Goal: Communication & Community: Answer question/provide support

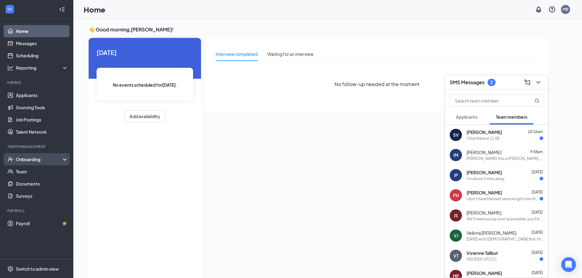
click at [44, 160] on div "Onboarding" at bounding box center [39, 159] width 47 height 6
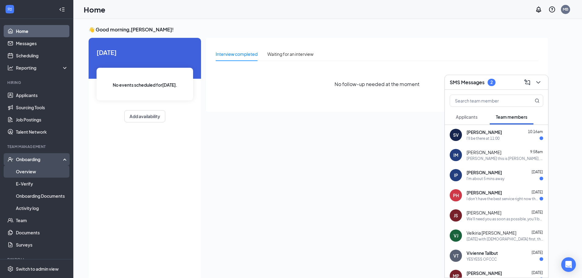
click at [42, 168] on link "Overview" at bounding box center [42, 172] width 52 height 12
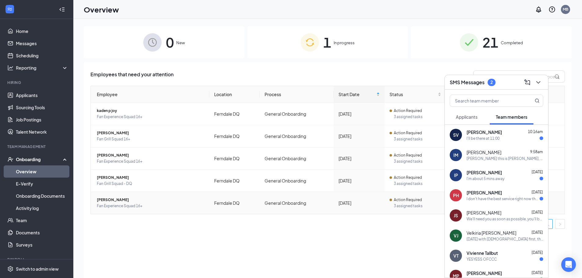
click at [119, 196] on td "Rowan Kirk Fan Experience Squad 16+" at bounding box center [150, 203] width 119 height 22
click at [540, 83] on icon "ChevronDown" at bounding box center [538, 82] width 7 height 7
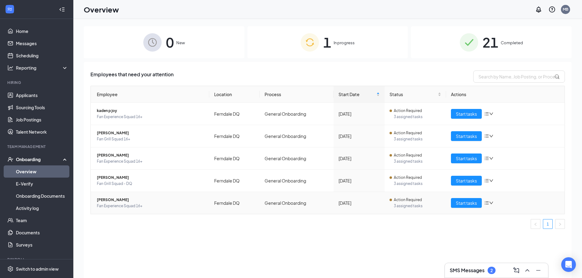
click at [112, 201] on span "Rowan Kirk" at bounding box center [151, 200] width 108 height 6
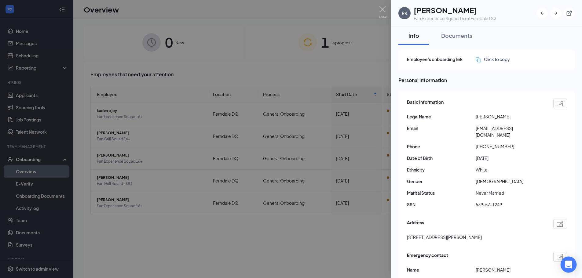
click at [572, 270] on div "Open Intercom Messenger" at bounding box center [569, 265] width 16 height 16
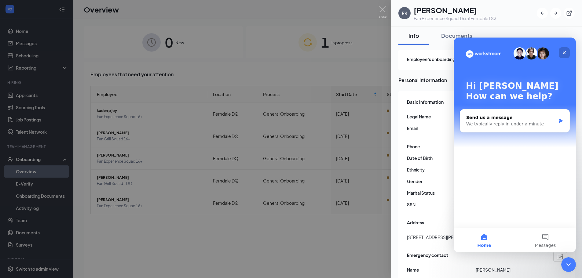
click at [565, 52] on icon "Close" at bounding box center [564, 52] width 5 height 5
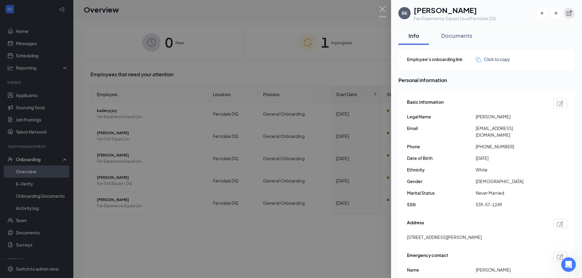
click at [569, 13] on icon "ExternalLink" at bounding box center [569, 13] width 5 height 5
drag, startPoint x: 259, startPoint y: 41, endPoint x: 337, endPoint y: 31, distance: 78.6
click at [259, 41] on div at bounding box center [291, 139] width 582 height 278
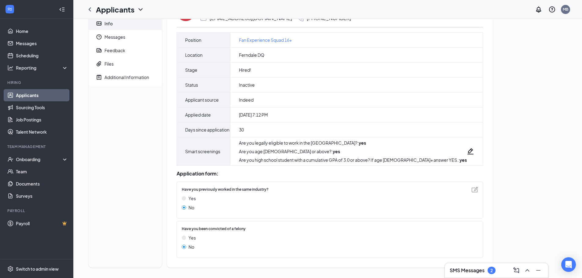
scroll to position [41, 0]
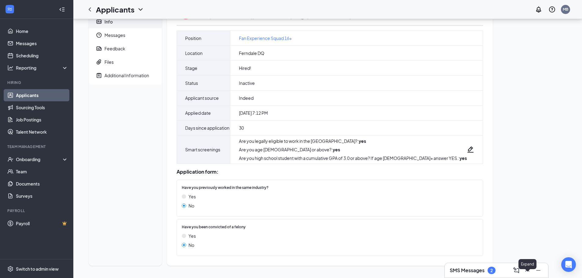
click at [528, 272] on icon "ChevronUp" at bounding box center [527, 270] width 7 height 7
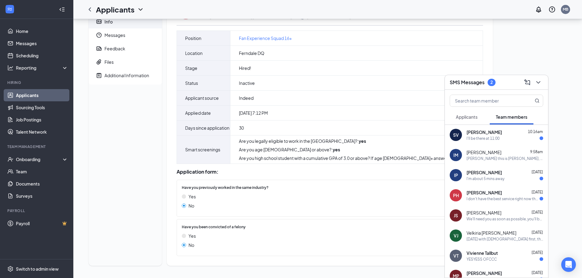
click at [473, 119] on span "Applicants" at bounding box center [467, 117] width 22 height 6
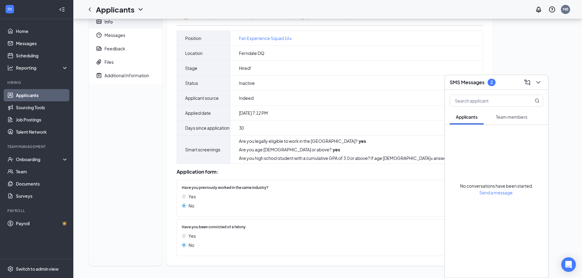
click at [508, 117] on span "Team members" at bounding box center [511, 117] width 31 height 6
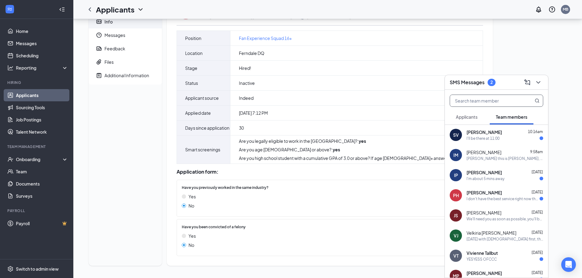
click at [489, 102] on input "text" at bounding box center [486, 101] width 72 height 12
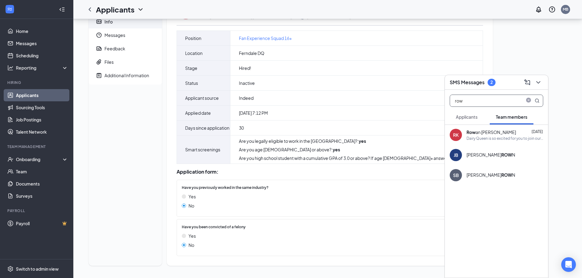
type input "row"
click at [488, 133] on div "Row an Kirk" at bounding box center [492, 132] width 50 height 6
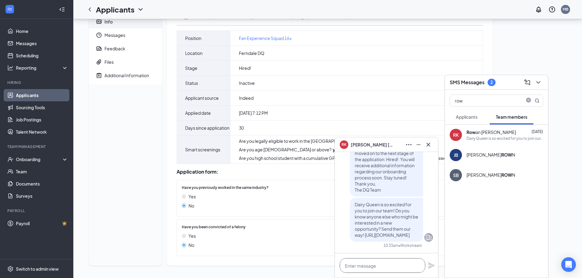
click at [379, 263] on textarea at bounding box center [383, 266] width 86 height 15
type textarea "h"
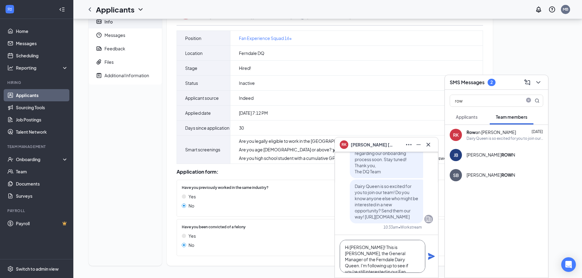
scroll to position [6, 0]
drag, startPoint x: 373, startPoint y: 246, endPoint x: 373, endPoint y: 253, distance: 6.7
click at [373, 247] on textarea "Hi Rowan! This is Matt, the General Manager of the Ferndale Dairy Queen. I'm fo…" at bounding box center [383, 256] width 86 height 33
drag, startPoint x: 388, startPoint y: 267, endPoint x: 329, endPoint y: 240, distance: 65.5
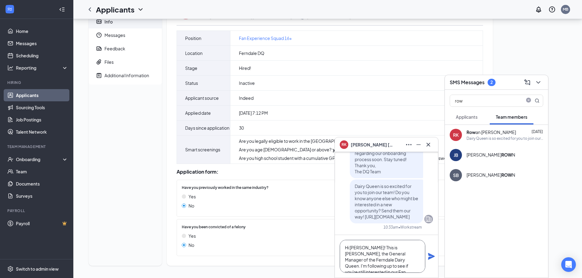
click at [329, 240] on div "RK Rowan Kirk RK Rowan Kirk Team member Fan Experience Squad 16+ • Ferndale DQ …" at bounding box center [327, 131] width 509 height 293
type textarea "Hi Rowan! This is Matt, the General Manager of the Ferndale Dairy Queen. I'm fo…"
click at [430, 255] on icon "Plane" at bounding box center [431, 256] width 7 height 7
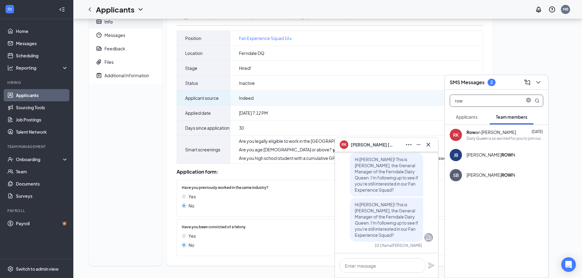
drag, startPoint x: 475, startPoint y: 99, endPoint x: 360, endPoint y: 88, distance: 115.8
click at [394, 103] on div "RK Rowan Kirk RK Rowan Kirk Team member Fan Experience Squad 16+ • Ferndale DQ …" at bounding box center [327, 131] width 509 height 293
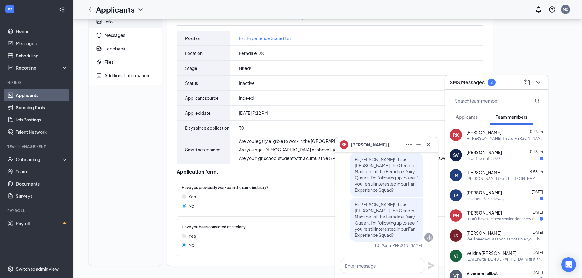
click at [479, 117] on button "Applicants" at bounding box center [467, 116] width 34 height 15
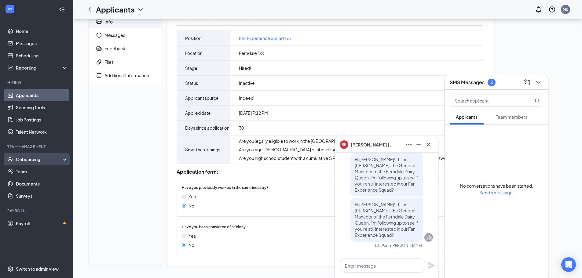
click at [27, 155] on div "Onboarding" at bounding box center [36, 159] width 73 height 12
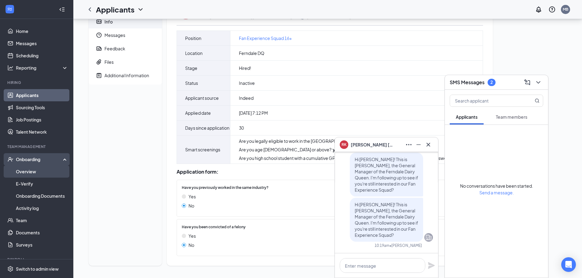
click at [31, 174] on link "Overview" at bounding box center [42, 172] width 52 height 12
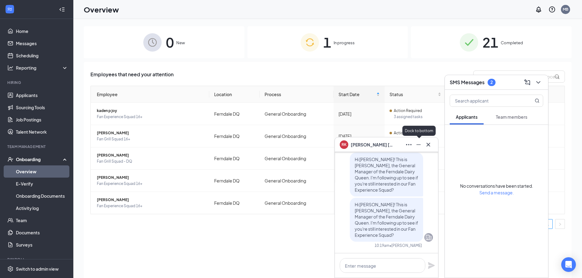
click at [418, 146] on icon "Minimize" at bounding box center [418, 144] width 7 height 7
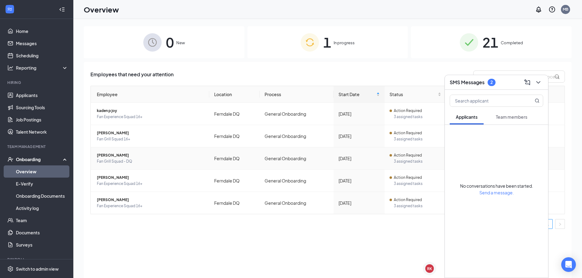
click at [115, 157] on span "Elijah Reyes" at bounding box center [151, 156] width 108 height 6
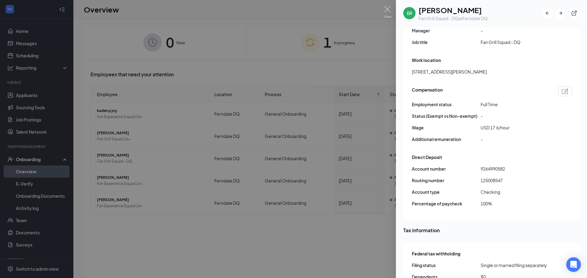
scroll to position [373, 0]
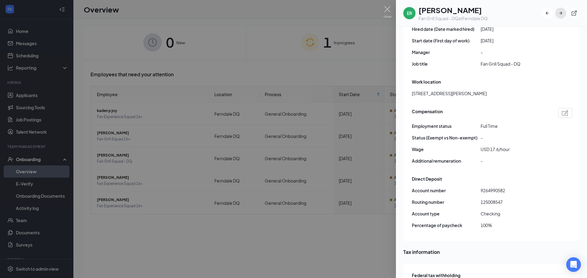
click at [557, 13] on icon "ArrowRight" at bounding box center [560, 13] width 6 height 6
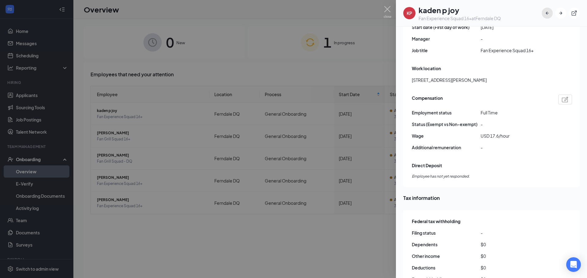
click at [548, 13] on icon "ArrowLeftNew" at bounding box center [547, 13] width 6 height 6
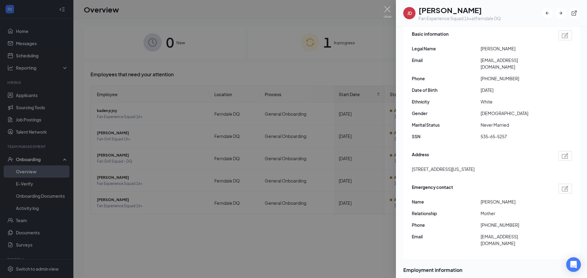
scroll to position [36, 0]
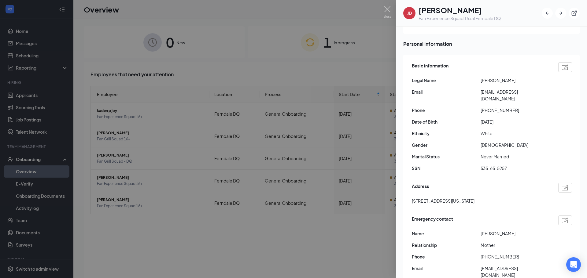
click at [504, 107] on span "+13603339796" at bounding box center [514, 110] width 69 height 7
click at [548, 107] on span "+13603339796" at bounding box center [514, 110] width 69 height 7
click at [562, 67] on img at bounding box center [565, 67] width 6 height 6
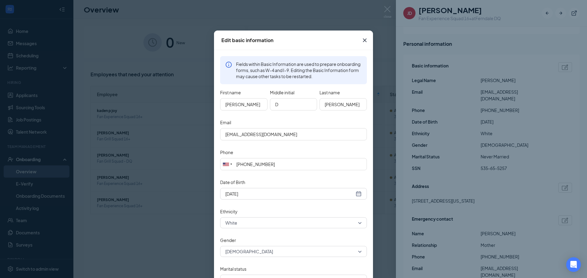
click at [364, 42] on icon "Cross" at bounding box center [364, 40] width 7 height 7
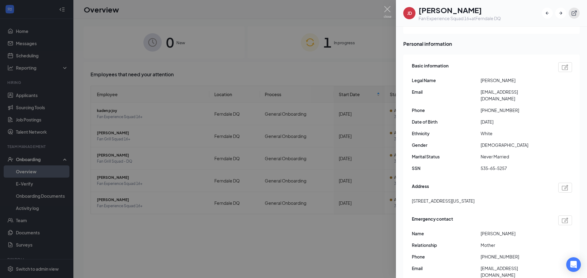
click at [577, 12] on button "button" at bounding box center [574, 13] width 11 height 11
click at [572, 12] on icon "ExternalLink" at bounding box center [574, 13] width 6 height 6
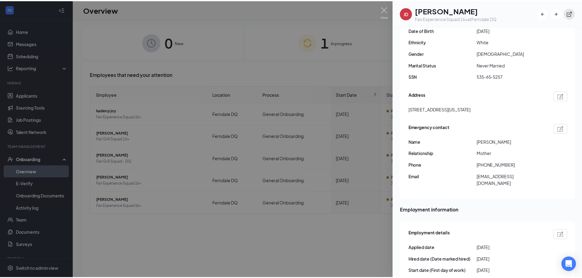
scroll to position [128, 0]
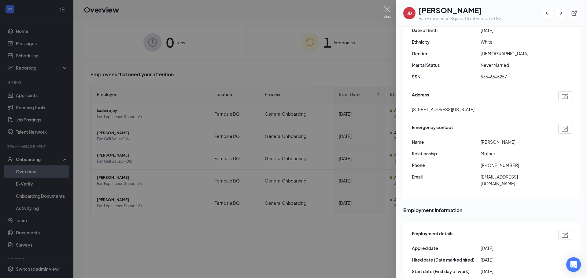
click at [386, 10] on img at bounding box center [388, 12] width 8 height 12
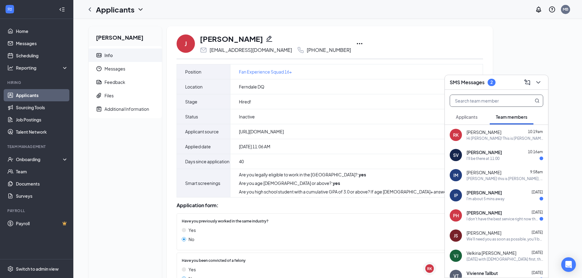
click at [482, 101] on input "text" at bounding box center [486, 101] width 72 height 12
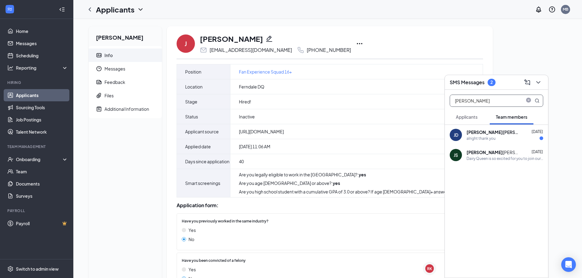
type input "Justin"
click at [491, 151] on div "Justin Smith Aug 8" at bounding box center [505, 152] width 77 height 6
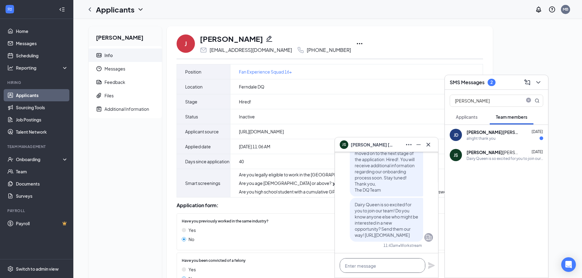
click at [371, 266] on textarea at bounding box center [383, 266] width 86 height 15
paste textarea "Hi Rowan! This is Matt, the General Manager of the Ferndale Dairy Queen. I'm fo…"
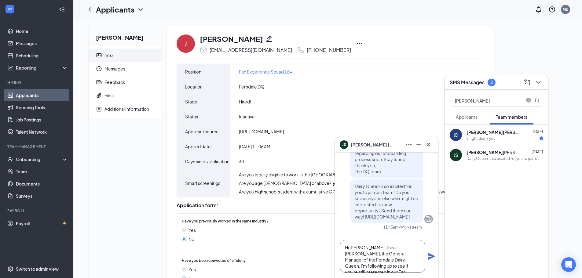
click at [364, 249] on textarea "Hi Rowan! This is Matt, the General Manager of the Ferndale Dairy Queen. I'm fo…" at bounding box center [383, 256] width 86 height 33
click at [382, 269] on textarea "Hi Justin! This is Matt, the General Manager of the Ferndale Dairy Queen. I'm f…" at bounding box center [383, 256] width 86 height 33
type textarea "Hi Justin! This is Matt, the General Manager of the Ferndale Dairy Queen. I'm f…"
click at [429, 258] on icon "Plane" at bounding box center [431, 256] width 7 height 7
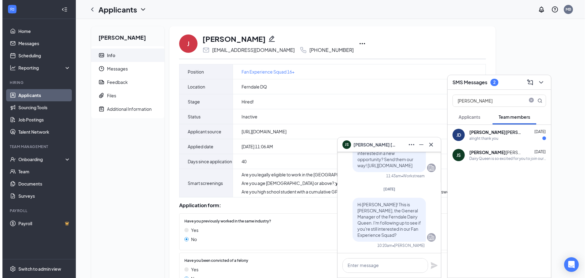
scroll to position [0, 0]
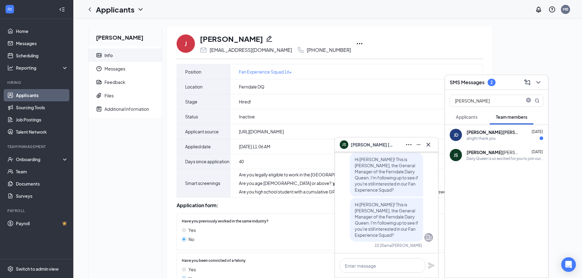
click at [90, 9] on icon "ChevronLeft" at bounding box center [89, 9] width 7 height 7
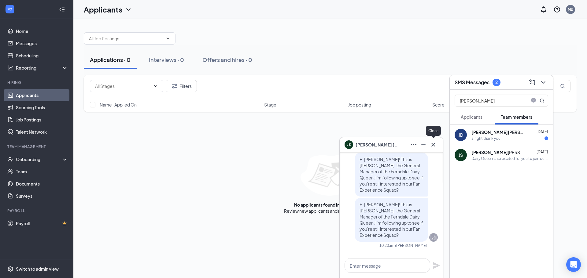
click at [429, 143] on icon "Cross" at bounding box center [432, 144] width 7 height 7
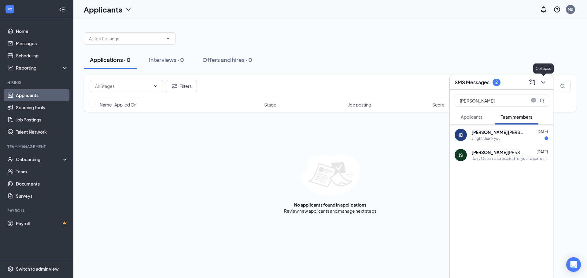
click at [541, 81] on icon "ChevronDown" at bounding box center [542, 82] width 7 height 7
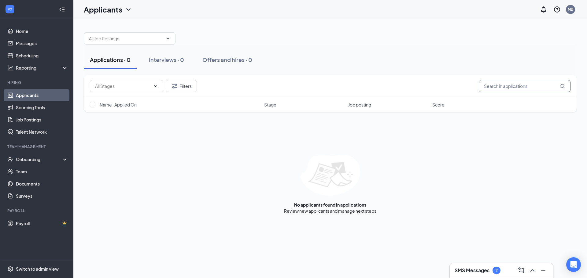
click at [533, 87] on input "text" at bounding box center [525, 86] width 92 height 12
type input "d"
click at [533, 271] on icon "ChevronUp" at bounding box center [531, 270] width 7 height 7
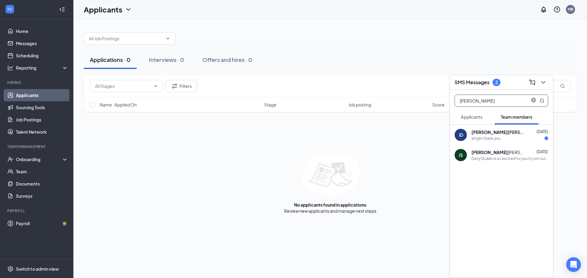
drag, startPoint x: 476, startPoint y: 102, endPoint x: 342, endPoint y: 105, distance: 133.6
click at [342, 104] on div "SMS Messages 2 Justin Applicants Team members JD JUSTIN DUDLEY Aug 26 alright t…" at bounding box center [329, 148] width 513 height 259
type input "elij"
click at [487, 141] on div "ER Elij ah Reyes Aug 1 Hi this is Eli, I'm just double checking that a manger r…" at bounding box center [501, 135] width 103 height 20
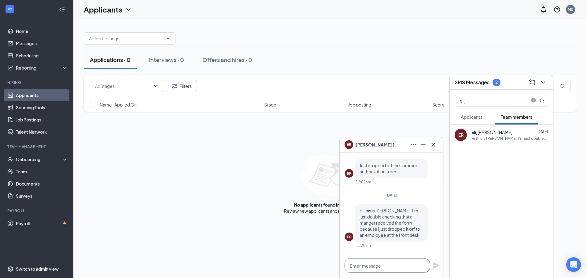
click at [398, 266] on textarea at bounding box center [387, 266] width 86 height 15
paste textarea "Hi Rowan! This is Matt, the General Manager of the Ferndale Dairy Queen. I'm fo…"
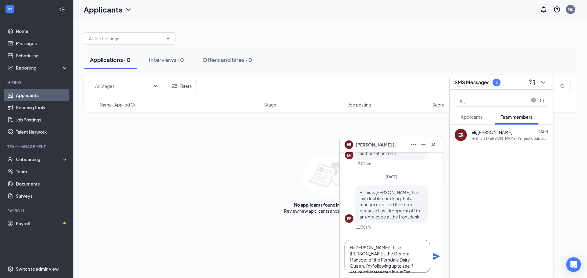
click at [367, 248] on textarea "Hi Rowan! This is Matt, the General Manager of the Ferndale Dairy Queen. I'm fo…" at bounding box center [387, 256] width 86 height 33
click at [369, 248] on textarea "Hi Rowan! This is Matt, the General Manager of the Ferndale Dairy Queen. I'm fo…" at bounding box center [387, 256] width 86 height 33
click at [368, 249] on textarea "Hi Rowan! This is Matt, the General Manager of the Ferndale Dairy Queen. I'm fo…" at bounding box center [387, 256] width 86 height 33
click at [401, 265] on textarea "Hi Elijah! This is Matt, the General Manager of the Ferndale Dairy Queen. I'm f…" at bounding box center [387, 256] width 86 height 33
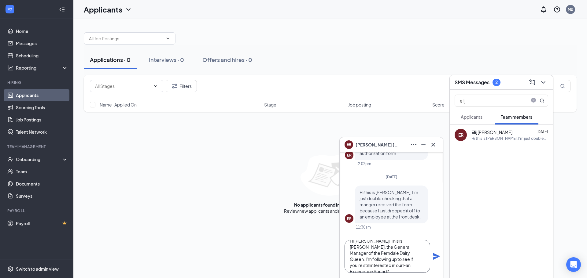
click at [398, 265] on textarea "Hi Elijah! This is Matt, the General Manager of the Ferndale Dairy Queen. I'm f…" at bounding box center [387, 256] width 86 height 33
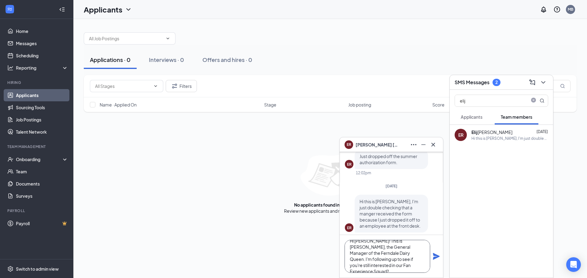
scroll to position [0, 0]
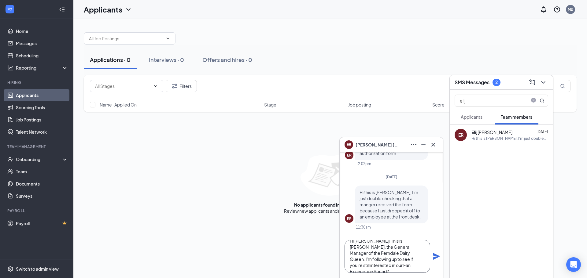
type textarea "Hi Elijah! This is Matt, the General Manager of the Ferndale Dairy Queen. I'm f…"
click at [436, 258] on icon "Plane" at bounding box center [436, 256] width 7 height 7
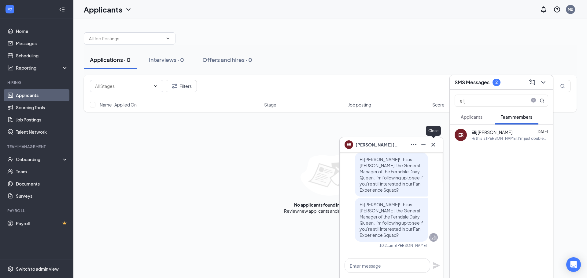
click at [434, 143] on icon "Cross" at bounding box center [432, 144] width 7 height 7
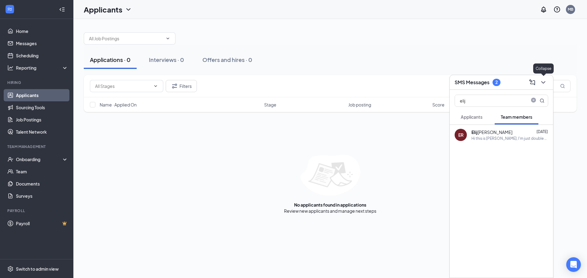
click at [546, 81] on icon "ChevronDown" at bounding box center [542, 82] width 7 height 7
